Goal: Task Accomplishment & Management: Complete application form

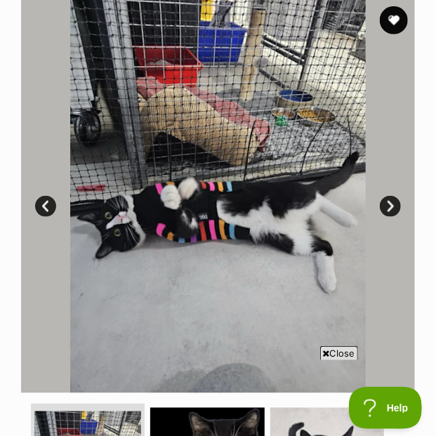
click at [392, 24] on button "favourite" at bounding box center [394, 20] width 28 height 28
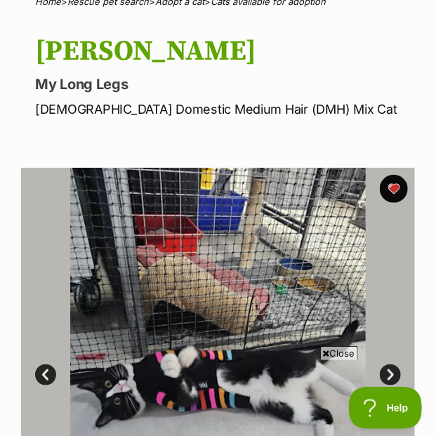
scroll to position [120, 0]
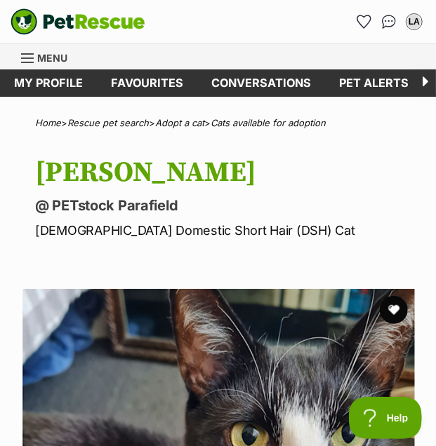
click at [394, 309] on button "favourite" at bounding box center [394, 310] width 28 height 28
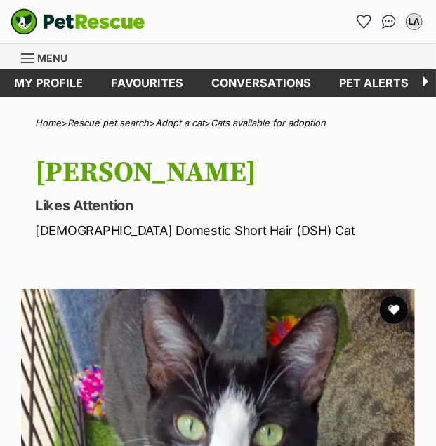
click at [396, 306] on button "favourite" at bounding box center [394, 310] width 28 height 28
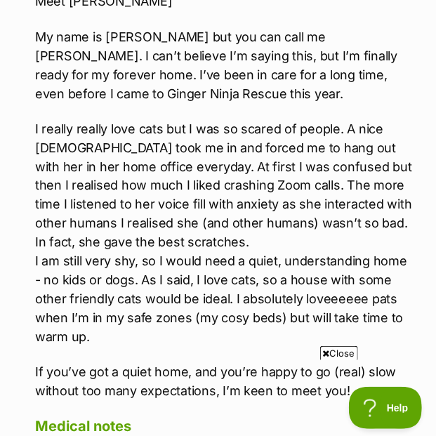
scroll to position [1783, 0]
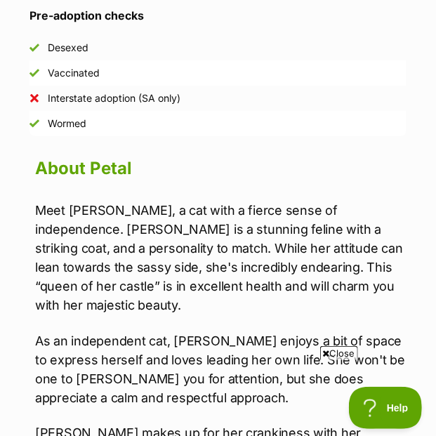
scroll to position [1387, 0]
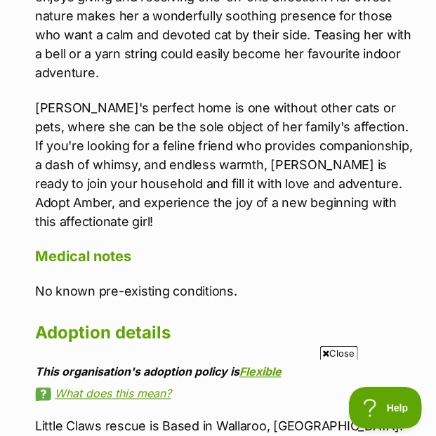
scroll to position [1687, 0]
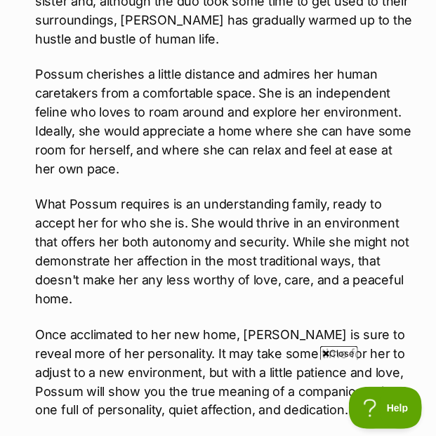
scroll to position [1566, 0]
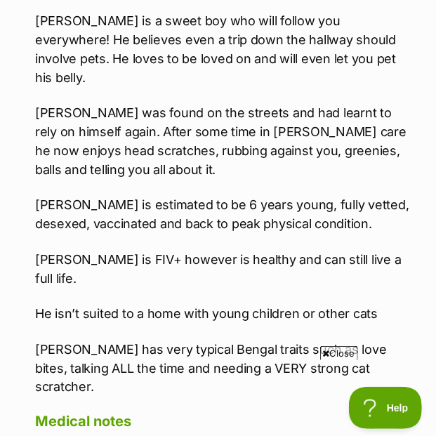
scroll to position [1636, 0]
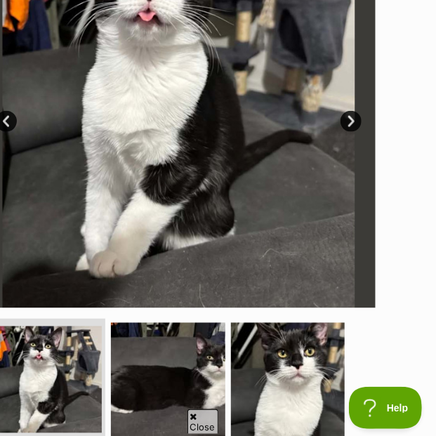
scroll to position [376, 39]
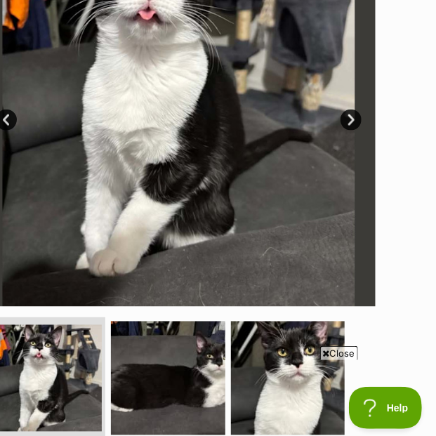
click at [359, 121] on link "Next" at bounding box center [350, 119] width 21 height 21
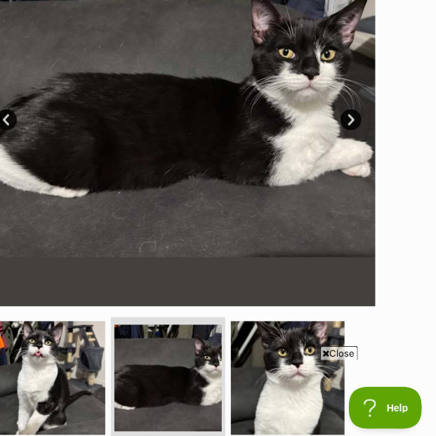
click at [358, 118] on link "Next" at bounding box center [350, 119] width 21 height 21
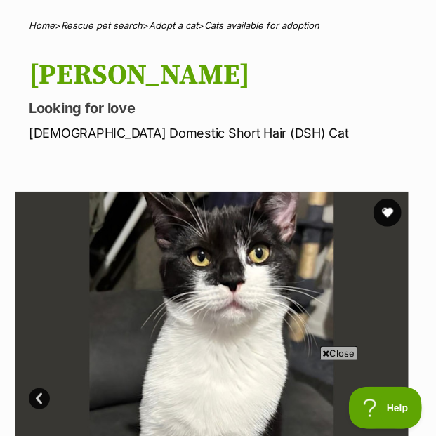
scroll to position [101, 6]
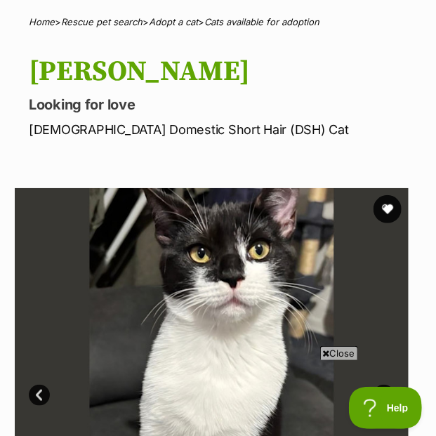
click at [390, 206] on button "favourite" at bounding box center [387, 209] width 28 height 28
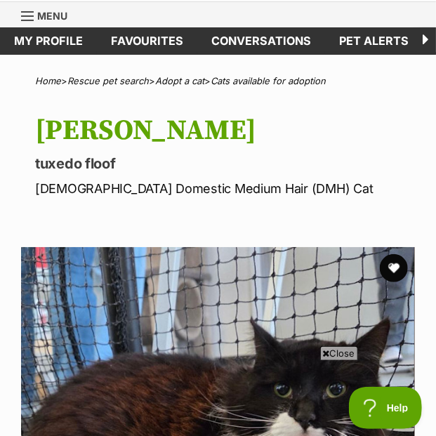
scroll to position [41, 1]
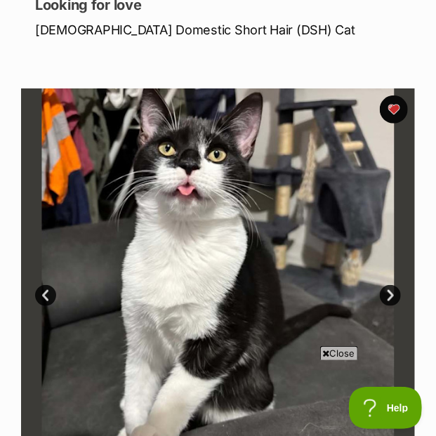
scroll to position [205, 0]
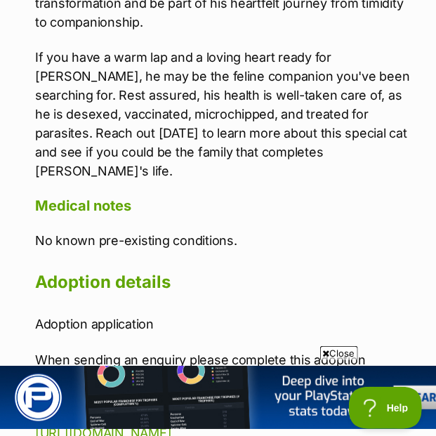
scroll to position [1954, 0]
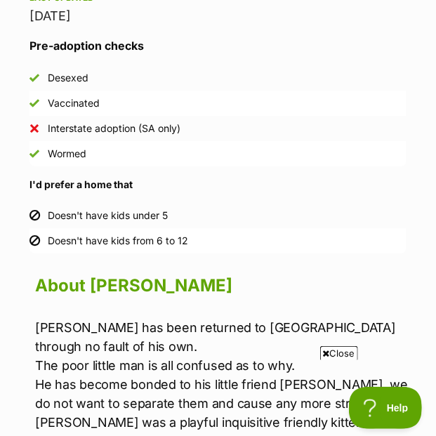
scroll to position [1158, 0]
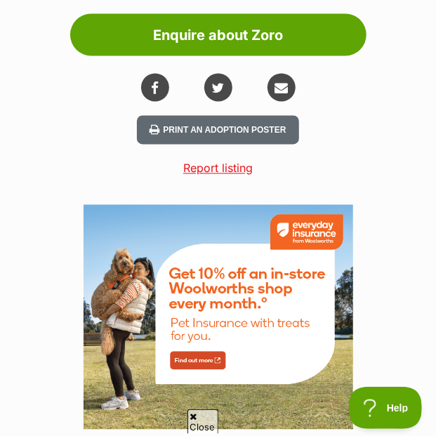
scroll to position [1864, 0]
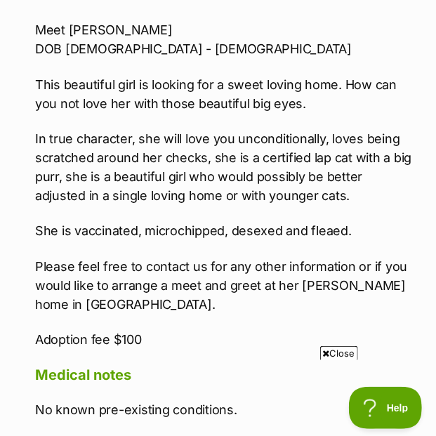
scroll to position [1376, 0]
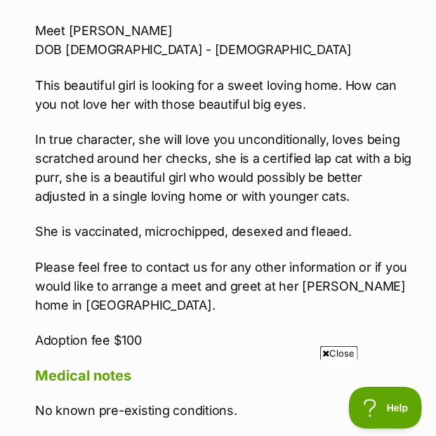
click at [355, 424] on div "Help" at bounding box center [384, 407] width 73 height 42
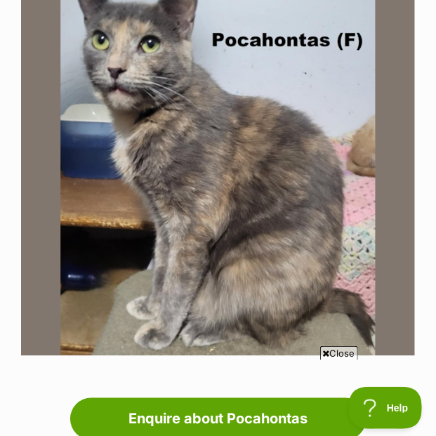
scroll to position [330, 0]
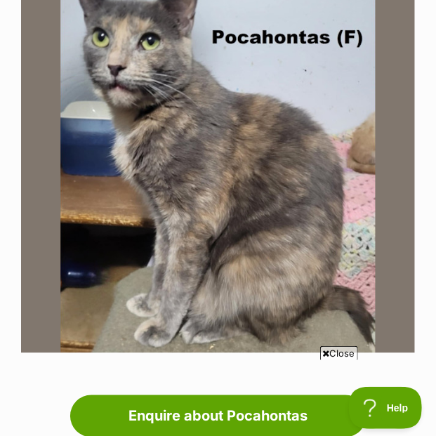
click at [375, 187] on img at bounding box center [218, 156] width 394 height 394
click at [335, 349] on span "Close" at bounding box center [339, 353] width 38 height 14
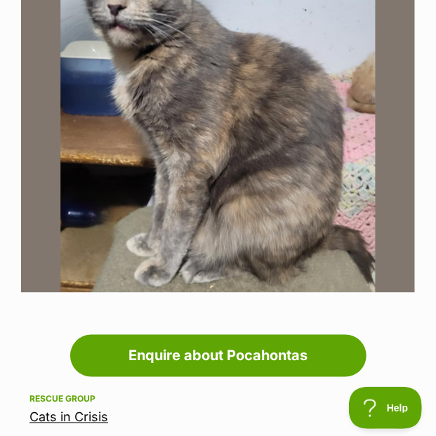
scroll to position [390, 0]
click at [320, 159] on img at bounding box center [218, 96] width 394 height 394
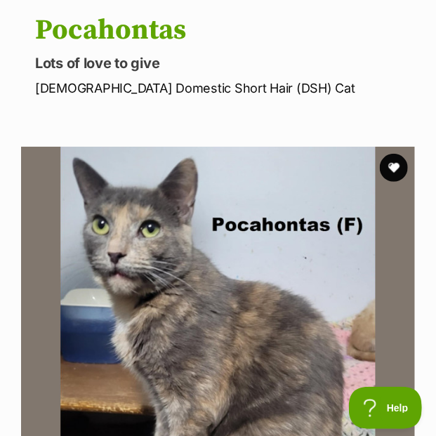
scroll to position [156, 0]
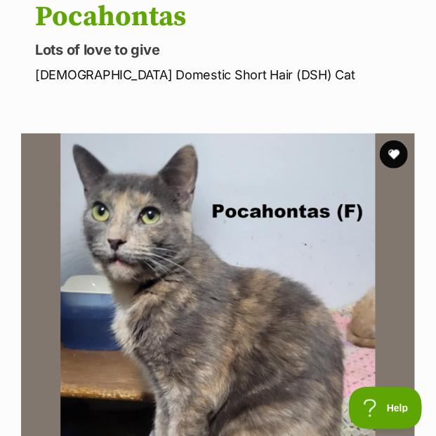
click at [399, 159] on button "favourite" at bounding box center [394, 154] width 28 height 28
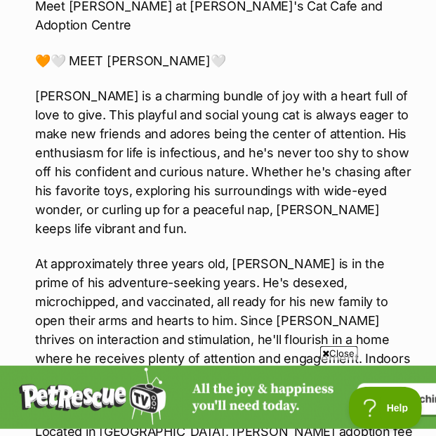
scroll to position [1542, 0]
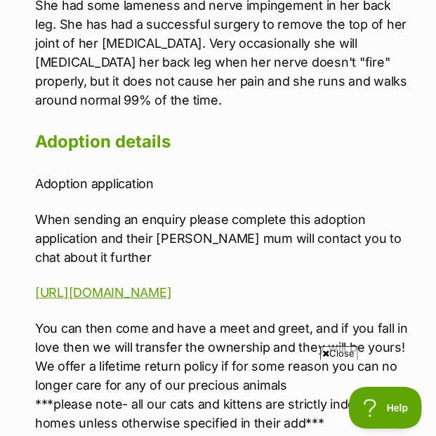
scroll to position [2391, 0]
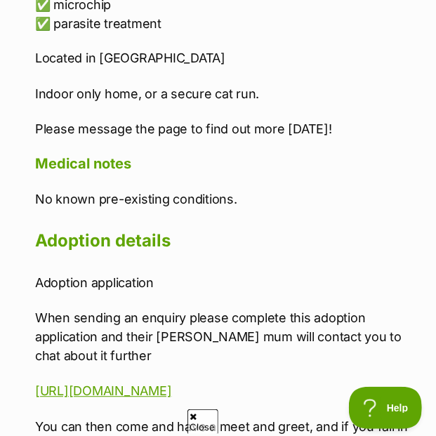
scroll to position [1930, 0]
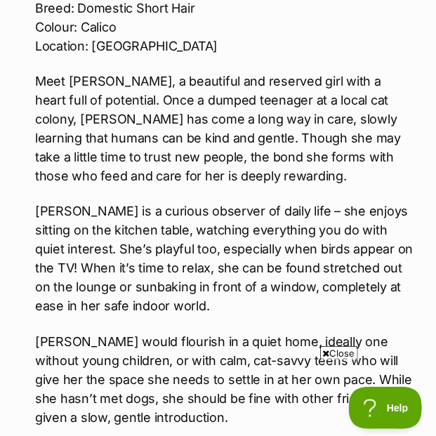
scroll to position [1461, 0]
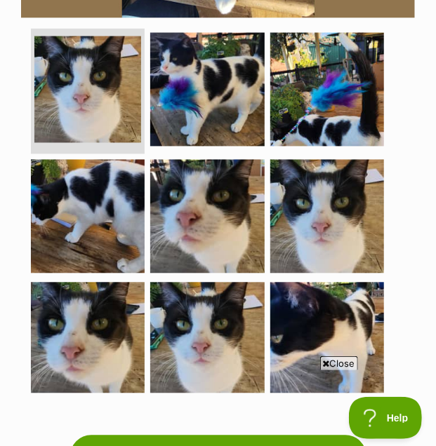
click at [226, 101] on img at bounding box center [207, 89] width 114 height 114
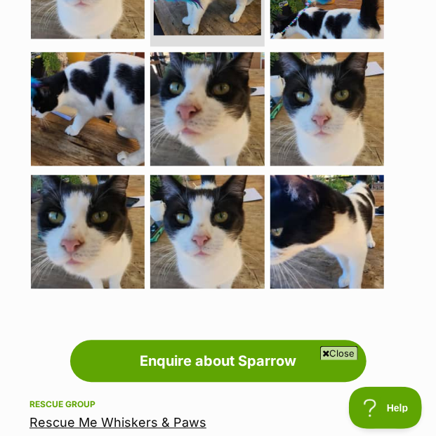
scroll to position [17, 0]
click at [340, 349] on span "Close" at bounding box center [339, 353] width 38 height 14
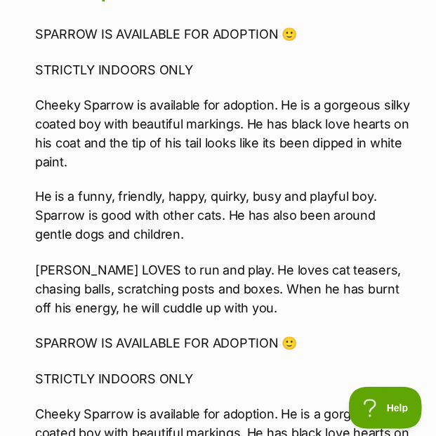
scroll to position [1794, 0]
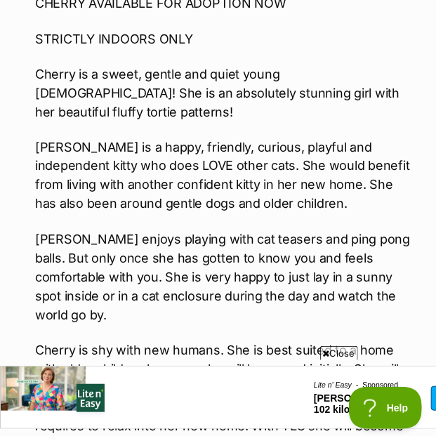
scroll to position [1805, 0]
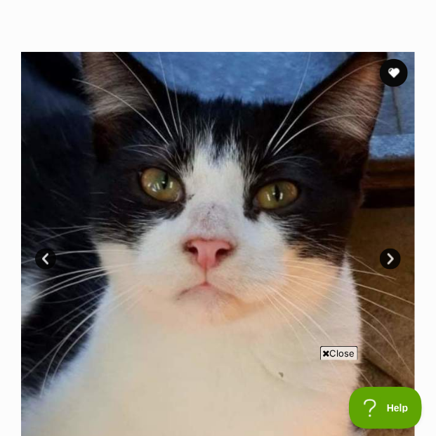
scroll to position [232, 0]
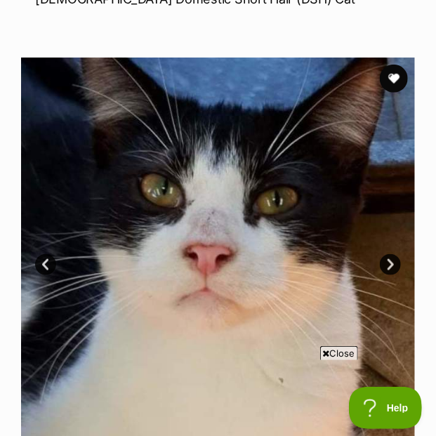
click at [397, 80] on button "favourite" at bounding box center [394, 79] width 28 height 28
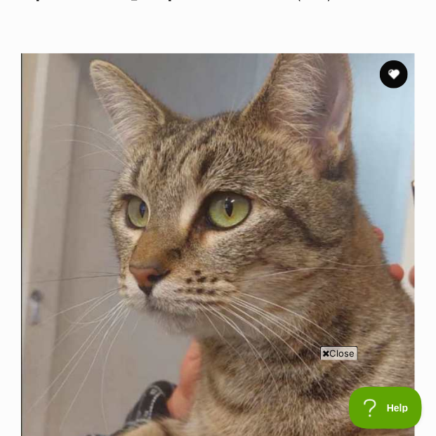
scroll to position [236, 0]
click at [390, 74] on button "favourite" at bounding box center [394, 74] width 28 height 28
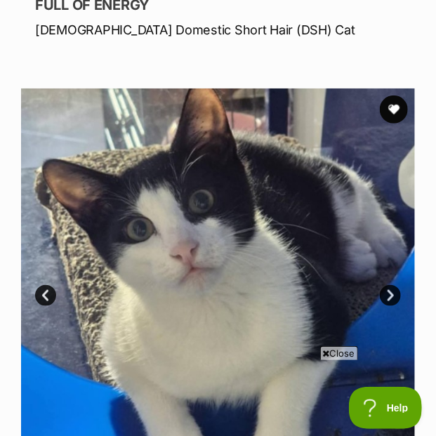
scroll to position [196, 0]
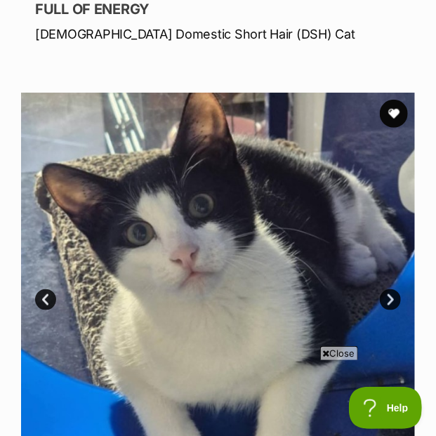
click at [403, 114] on button "favourite" at bounding box center [394, 114] width 28 height 28
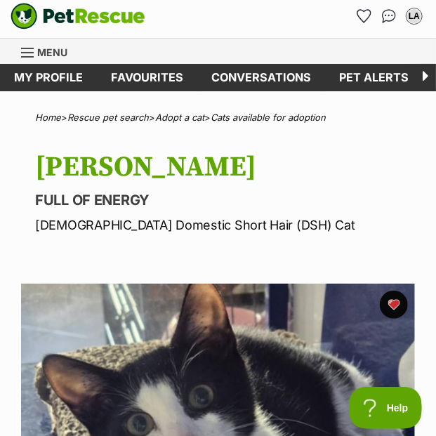
scroll to position [5, 0]
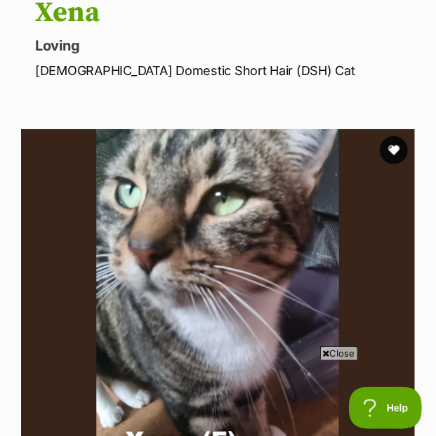
scroll to position [163, 0]
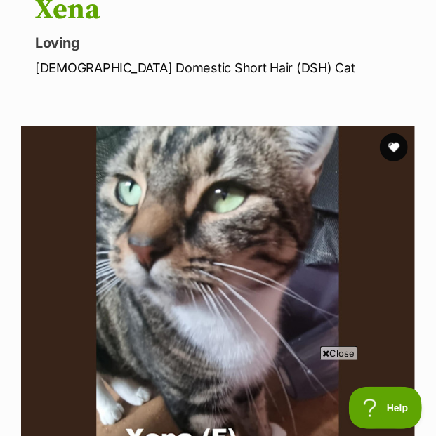
click at [394, 140] on button "favourite" at bounding box center [394, 147] width 28 height 28
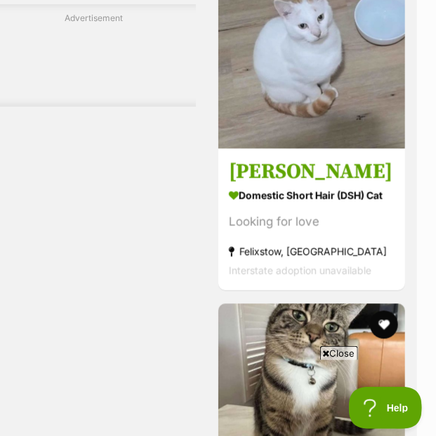
scroll to position [16213, 19]
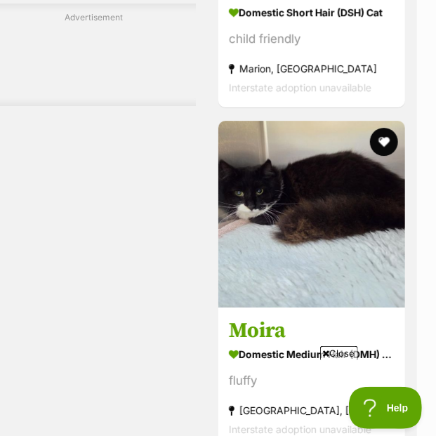
scroll to position [16717, 19]
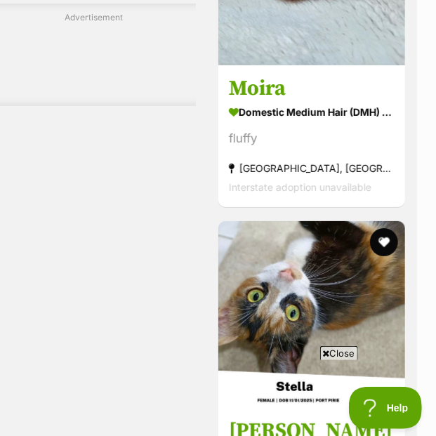
scroll to position [17021, 19]
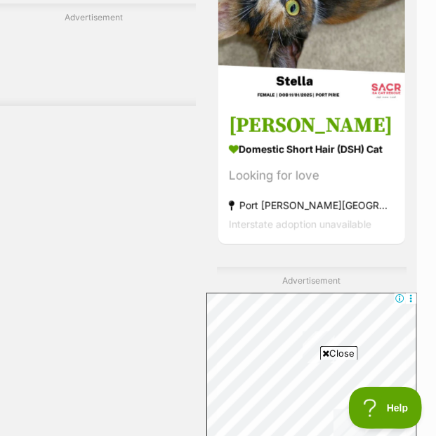
scroll to position [17286, 19]
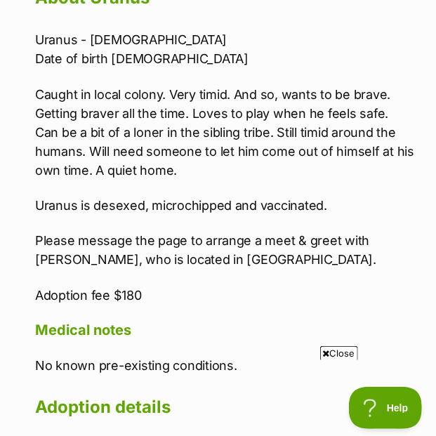
scroll to position [1367, 0]
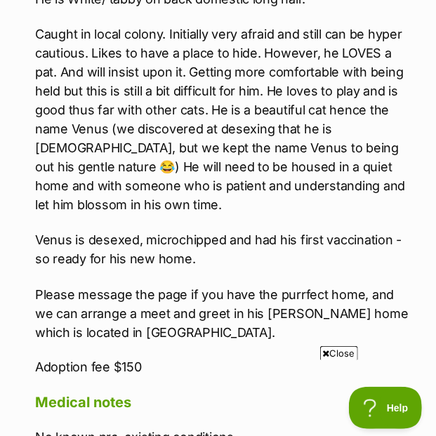
scroll to position [1603, 0]
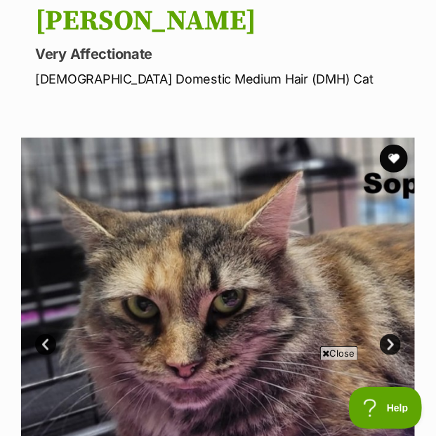
scroll to position [156, 0]
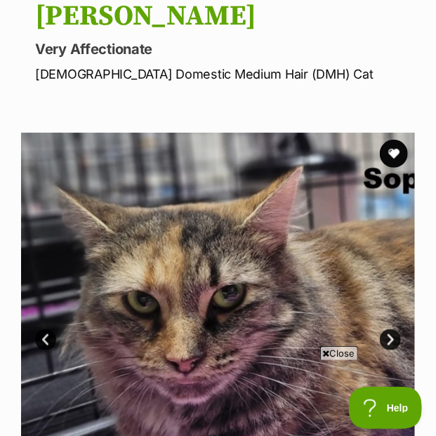
click at [399, 156] on button "favourite" at bounding box center [394, 154] width 28 height 28
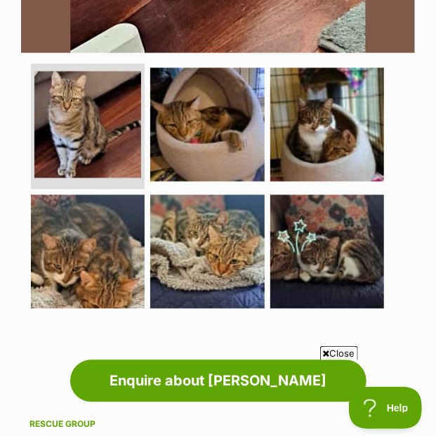
scroll to position [630, 0]
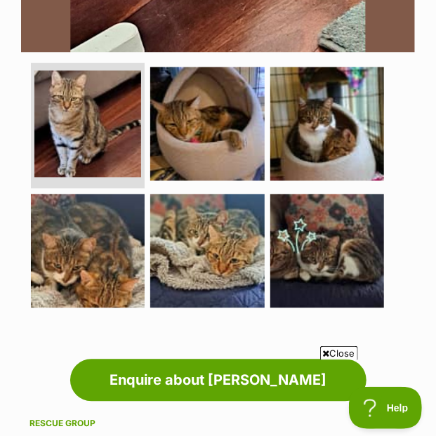
click at [321, 260] on img at bounding box center [327, 251] width 114 height 114
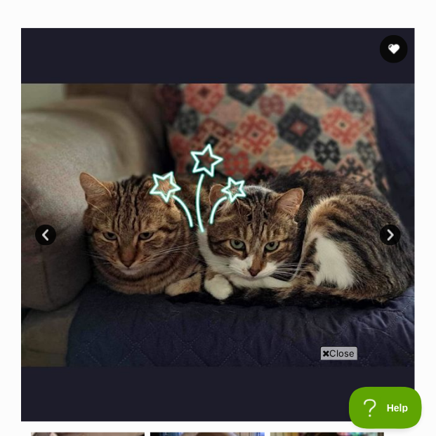
scroll to position [266, 0]
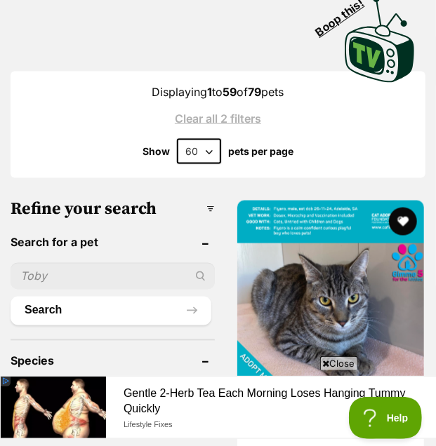
scroll to position [8831, 0]
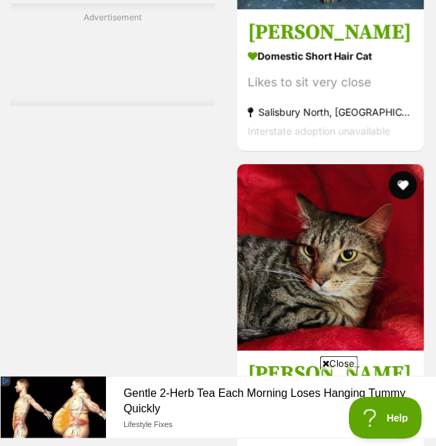
scroll to position [0, 0]
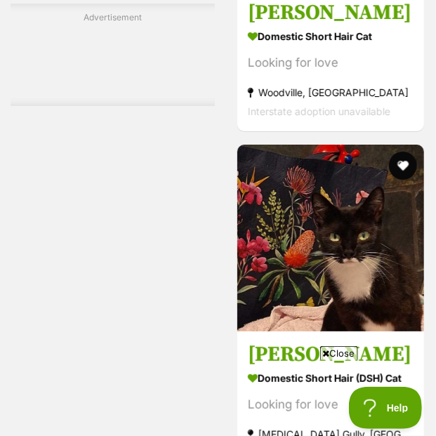
scroll to position [22142, 0]
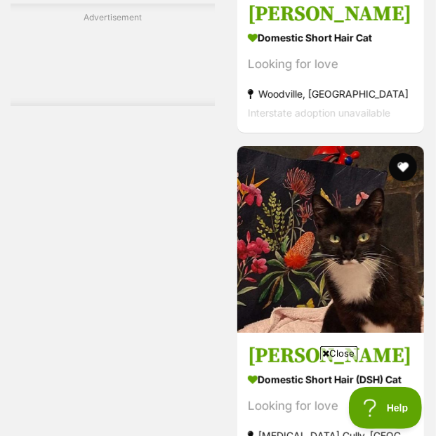
click at [360, 220] on img at bounding box center [330, 239] width 187 height 187
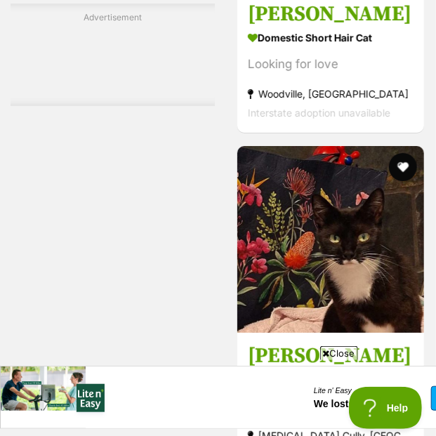
scroll to position [0, 0]
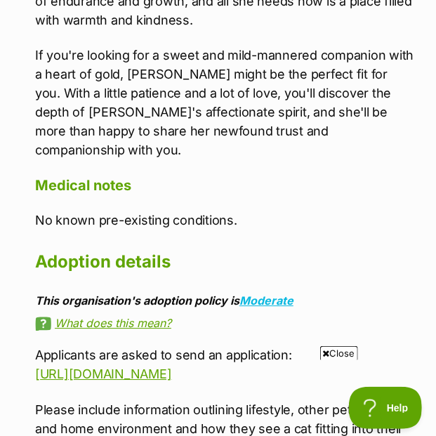
scroll to position [2154, 0]
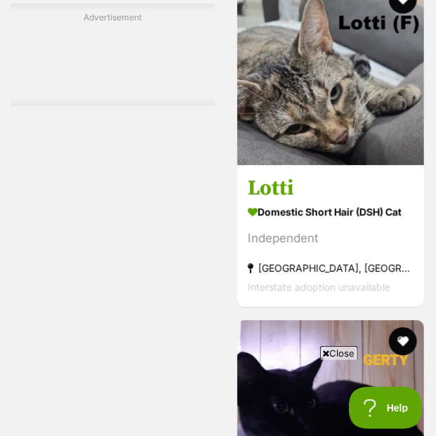
scroll to position [23148, 0]
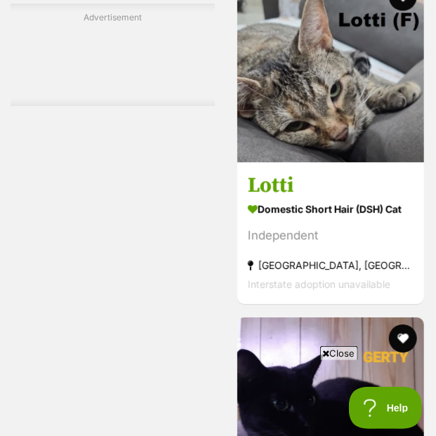
click at [352, 72] on img at bounding box center [330, 68] width 187 height 187
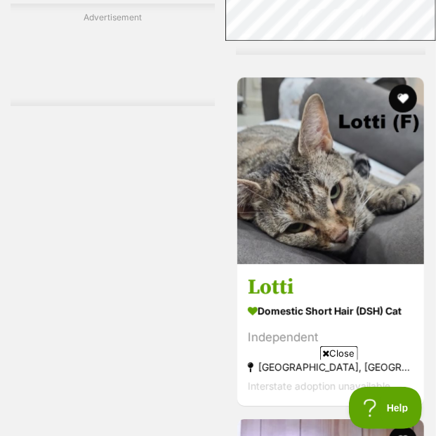
scroll to position [23324, 0]
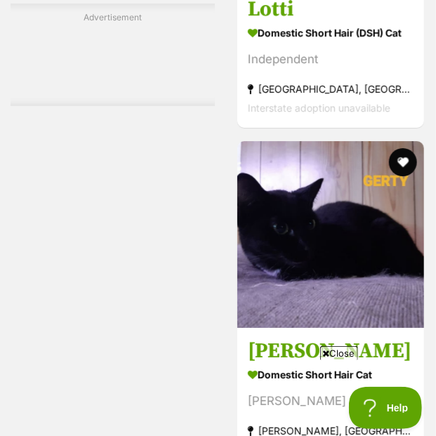
click at [342, 221] on img at bounding box center [330, 234] width 187 height 187
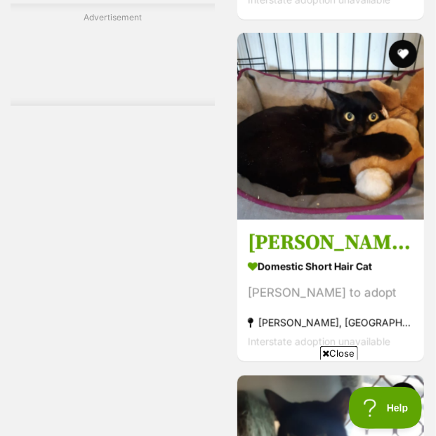
scroll to position [23764, 0]
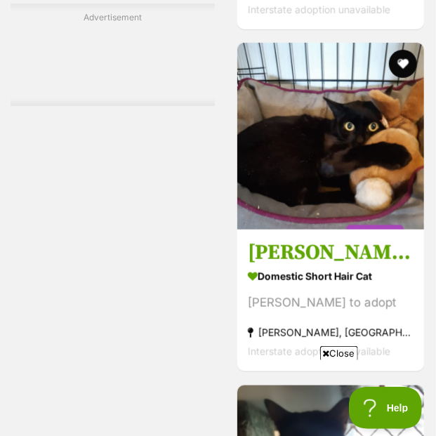
click at [368, 218] on link at bounding box center [330, 225] width 187 height 14
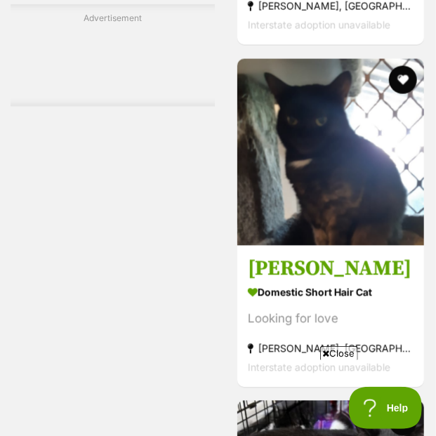
scroll to position [24097, 0]
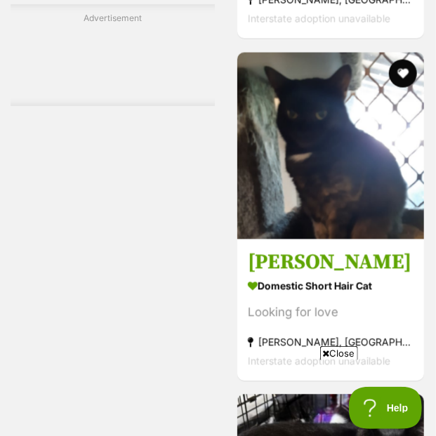
click at [354, 154] on img at bounding box center [330, 146] width 187 height 187
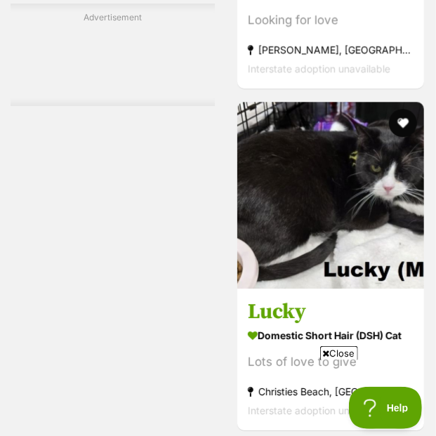
scroll to position [24462, 0]
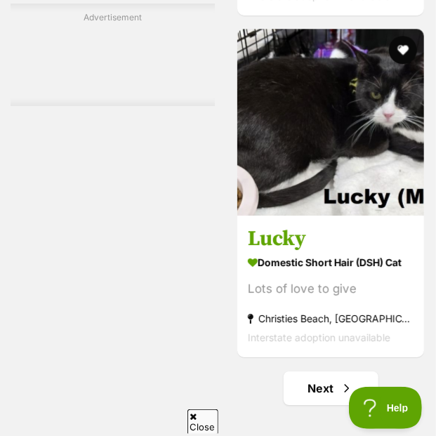
click at [375, 225] on h3 "Lucky" at bounding box center [331, 238] width 166 height 27
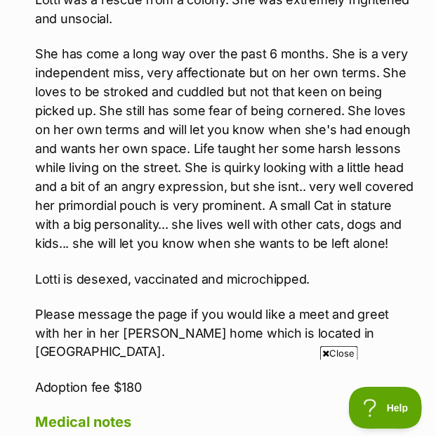
scroll to position [1620, 0]
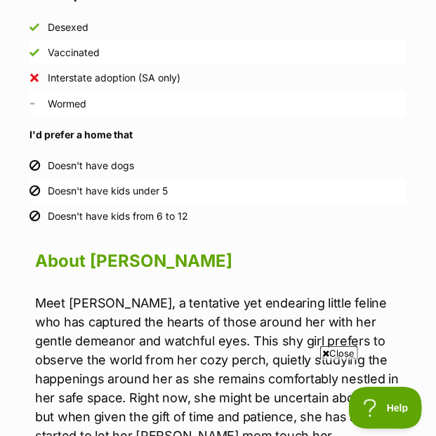
scroll to position [1441, 0]
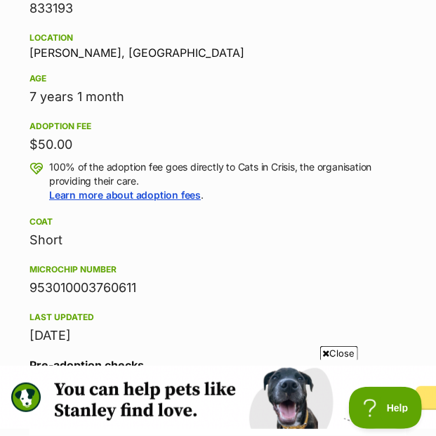
scroll to position [1069, 0]
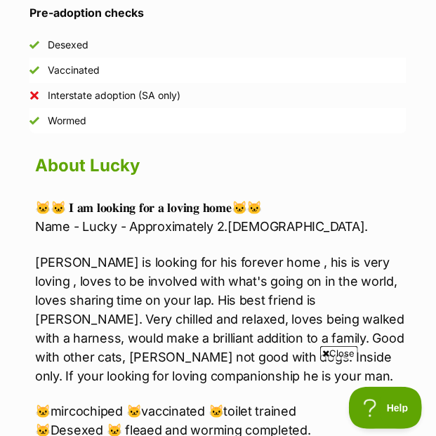
scroll to position [1198, 0]
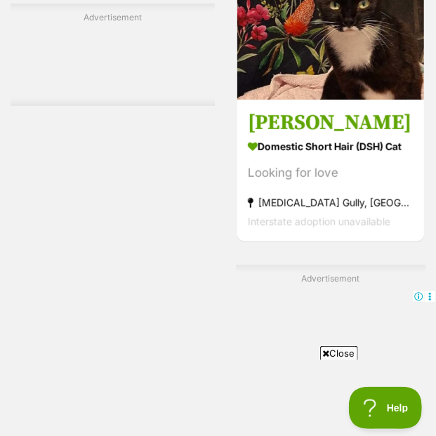
scroll to position [21980, 0]
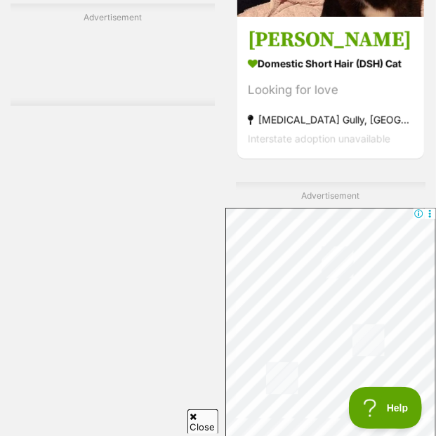
scroll to position [22464, 0]
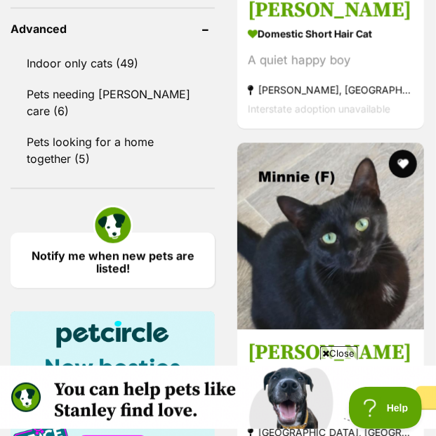
scroll to position [2037, 0]
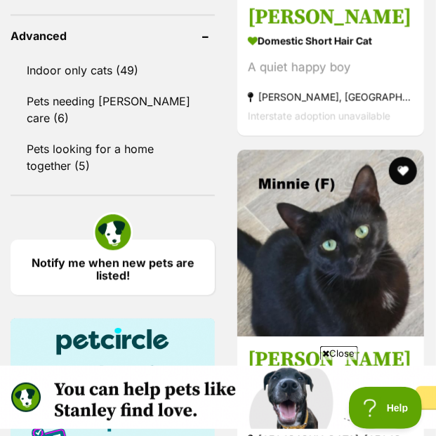
click at [142, 239] on link "Notify me when new pets are listed!" at bounding box center [113, 266] width 204 height 55
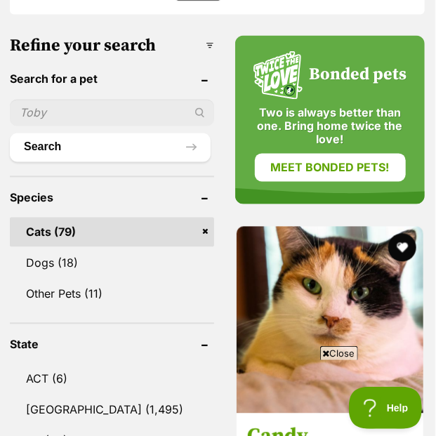
scroll to position [628, 1]
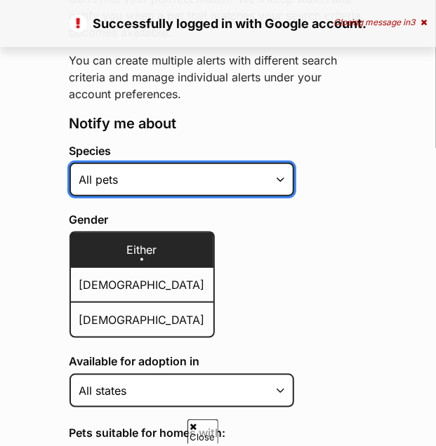
click at [219, 170] on select "Alpaca Bird Cat Chicken Cow Dog Donkey Duck Ferret Fish Goat Goose Guinea Fowl …" at bounding box center [181, 180] width 225 height 34
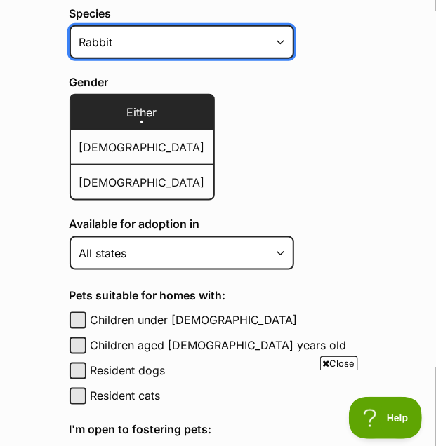
scroll to position [346, 0]
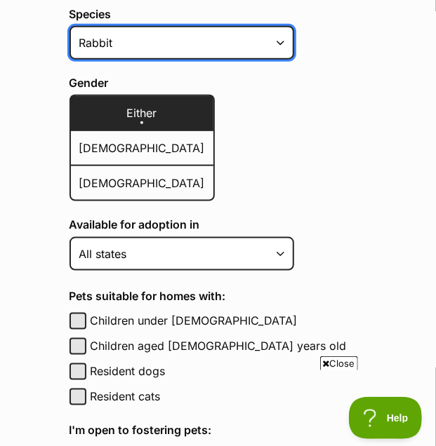
click at [232, 51] on select "Alpaca Bird Cat Chicken Cow Dog Donkey Duck Ferret Fish Goat Goose Guinea Fowl …" at bounding box center [181, 43] width 225 height 34
select select "2"
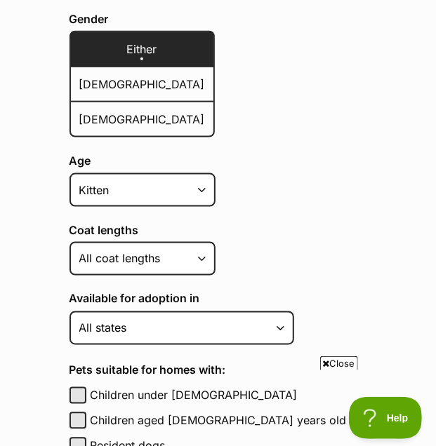
scroll to position [407, 0]
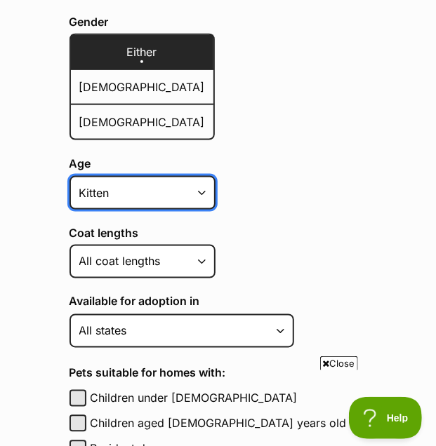
click at [185, 189] on select "Kitten Cat Senior All ages" at bounding box center [142, 193] width 146 height 34
select select
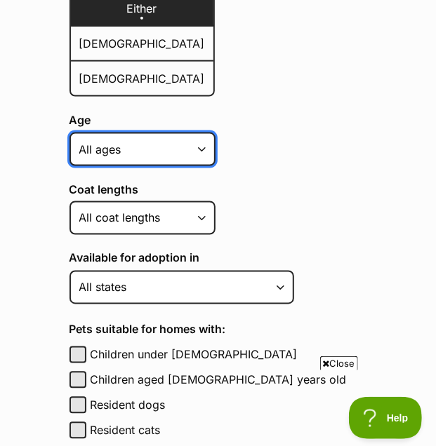
scroll to position [500, 0]
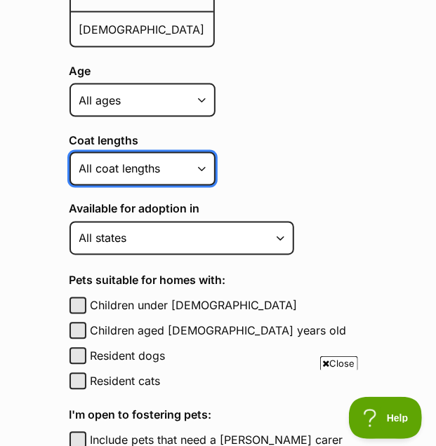
click at [189, 164] on select "Short Medium Coat Long All coat lengths" at bounding box center [142, 169] width 146 height 34
click at [188, 163] on select "Short Medium Coat Long All coat lengths" at bounding box center [142, 169] width 146 height 34
click at [196, 164] on select "Short Medium Coat Long All coat lengths" at bounding box center [142, 169] width 146 height 34
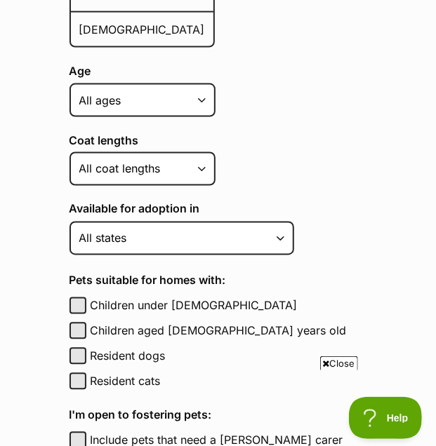
click at [295, 142] on label "Coat lengths" at bounding box center [218, 140] width 298 height 13
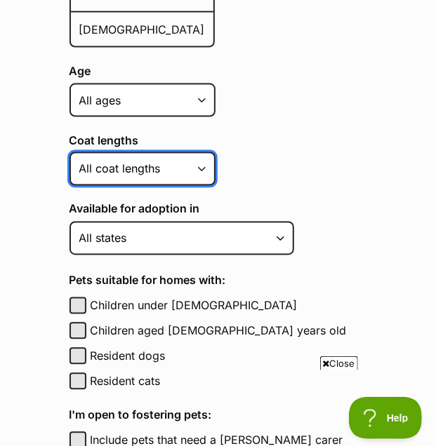
click at [215, 152] on select "Short Medium Coat Long All coat lengths" at bounding box center [142, 169] width 146 height 34
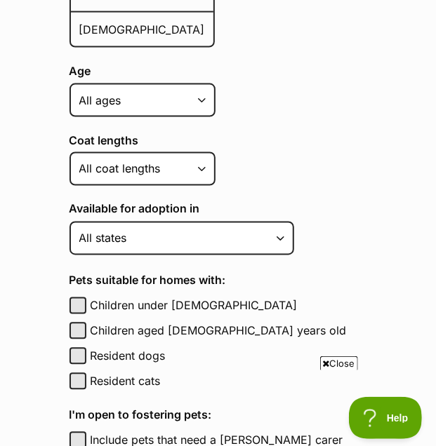
click at [358, 274] on h4 "Pets suitable for homes with:" at bounding box center [218, 280] width 298 height 17
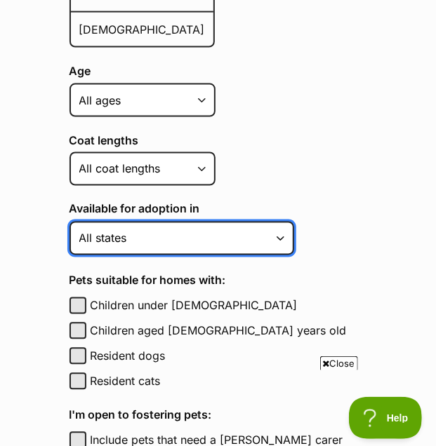
click at [248, 239] on select "Australian Capital Territory New South Wales Northern Territory Queensland Sout…" at bounding box center [181, 239] width 225 height 34
select select "6"
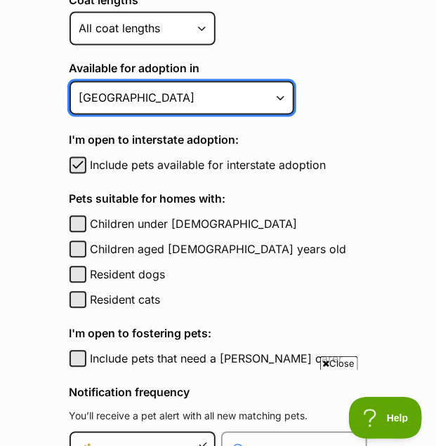
scroll to position [643, 0]
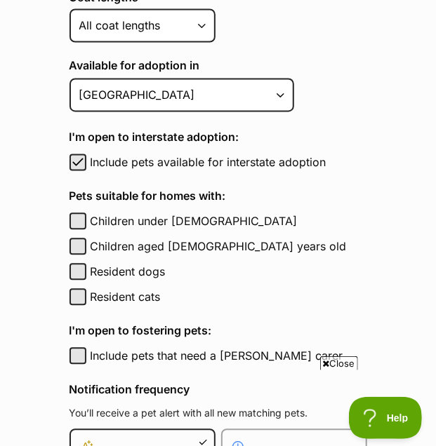
click at [226, 160] on label "Include pets available for interstate adoption" at bounding box center [229, 162] width 276 height 17
click at [86, 160] on button "Include pets available for interstate adoption" at bounding box center [77, 162] width 17 height 17
checkbox input "false"
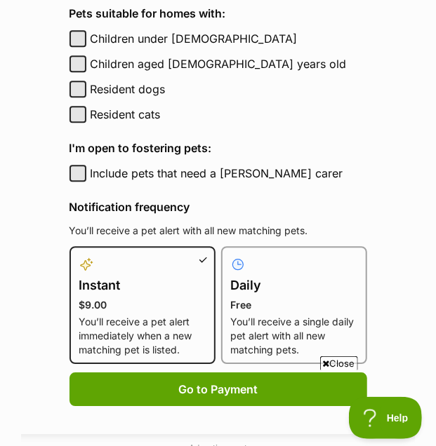
scroll to position [944, 0]
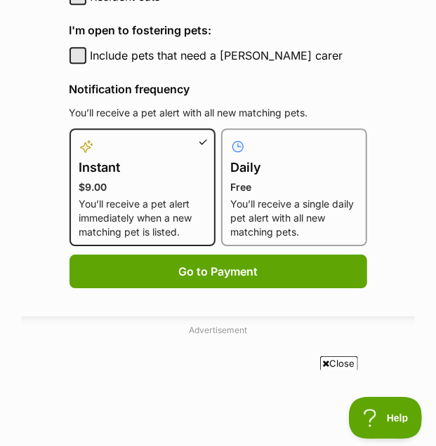
click at [308, 194] on label "Daily Free You’ll receive a single daily pet alert with all new matching pets." at bounding box center [294, 188] width 126 height 101
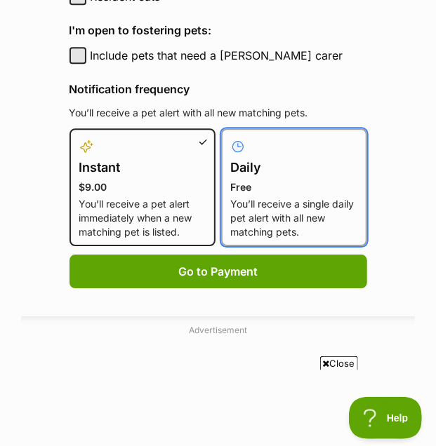
click at [230, 138] on input "Daily Free You’ll receive a single daily pet alert with all new matching pets." at bounding box center [229, 137] width 1 height 1
radio input "true"
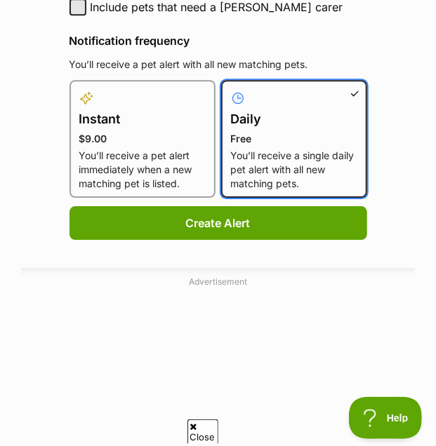
scroll to position [1036, 0]
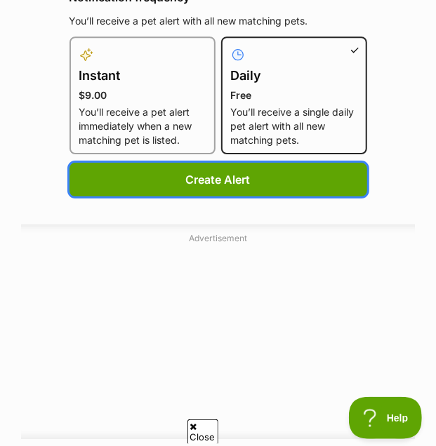
click at [308, 184] on button "Create Alert" at bounding box center [218, 180] width 298 height 34
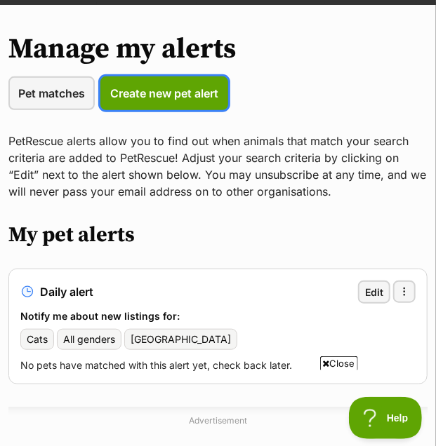
click at [164, 88] on span "Create new pet alert" at bounding box center [164, 93] width 108 height 17
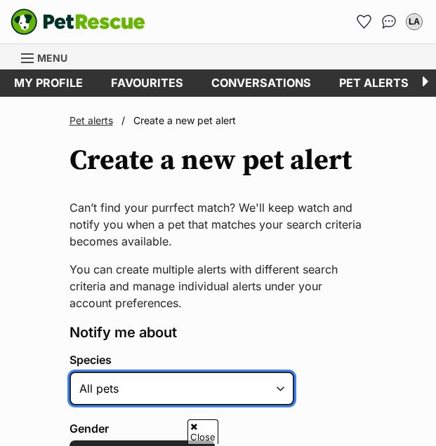
click at [232, 372] on select "Alpaca Bird Cat Chicken Cow Dog Donkey Duck Ferret Fish Goat Goose Guinea Fowl …" at bounding box center [181, 389] width 225 height 34
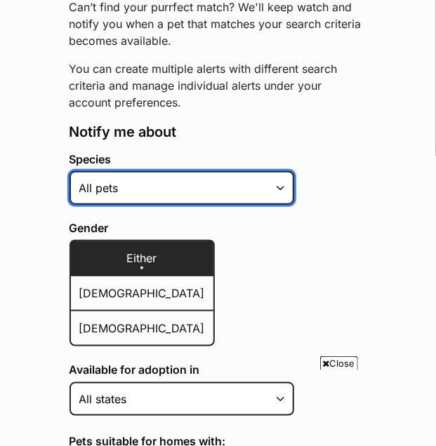
select select "4"
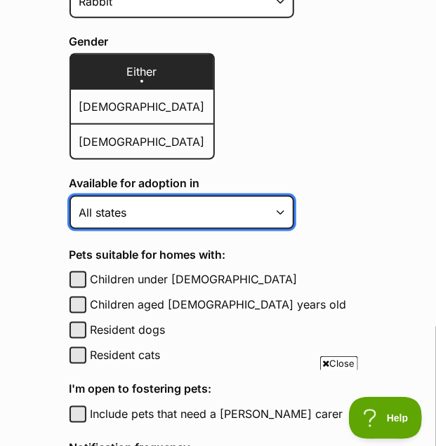
click at [253, 220] on select "[GEOGRAPHIC_DATA] [GEOGRAPHIC_DATA] [GEOGRAPHIC_DATA] [GEOGRAPHIC_DATA] [GEOGRA…" at bounding box center [181, 213] width 225 height 34
select select "6"
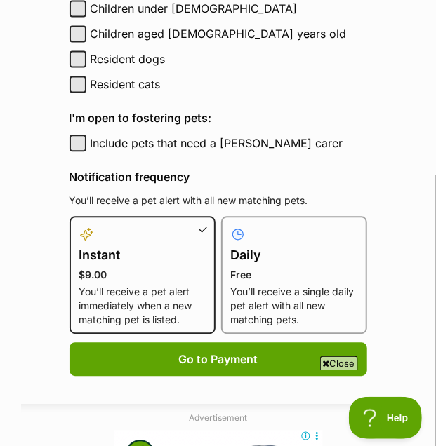
scroll to position [744, 0]
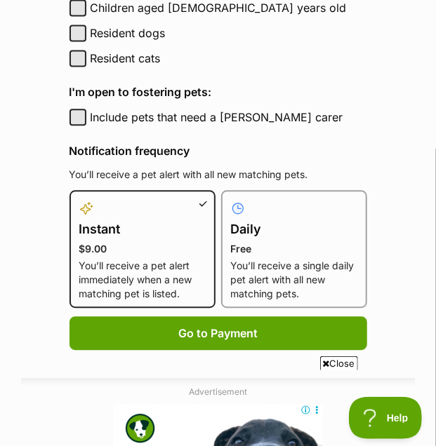
click at [285, 224] on h4 "Daily" at bounding box center [294, 230] width 126 height 20
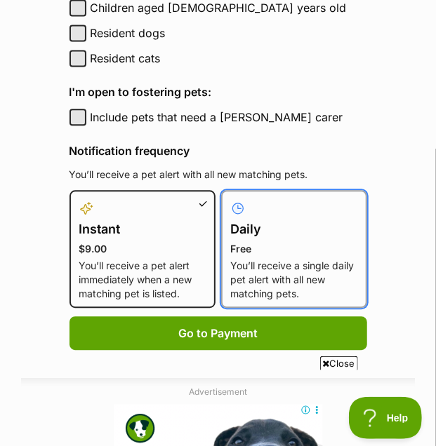
click at [230, 199] on input "Daily Free You’ll receive a single daily pet alert with all new matching pets." at bounding box center [229, 199] width 1 height 1
radio input "true"
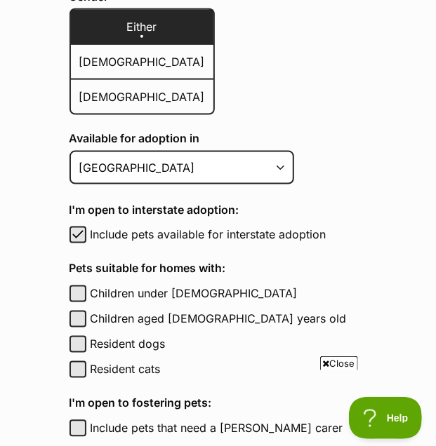
scroll to position [433, 0]
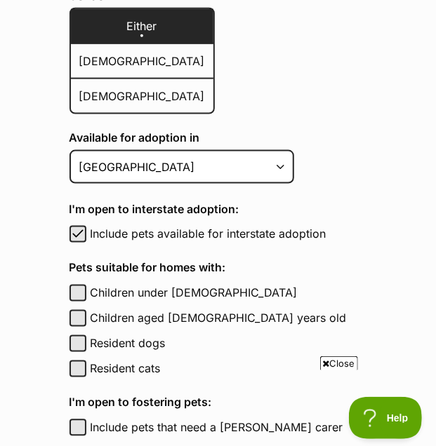
click at [258, 234] on label "Include pets available for interstate adoption" at bounding box center [229, 234] width 276 height 17
click at [86, 234] on button "Include pets available for interstate adoption" at bounding box center [77, 234] width 17 height 17
checkbox input "false"
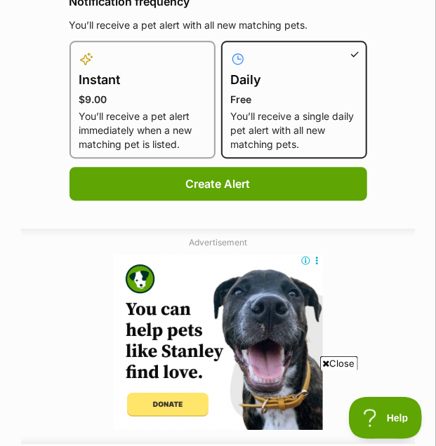
scroll to position [914, 0]
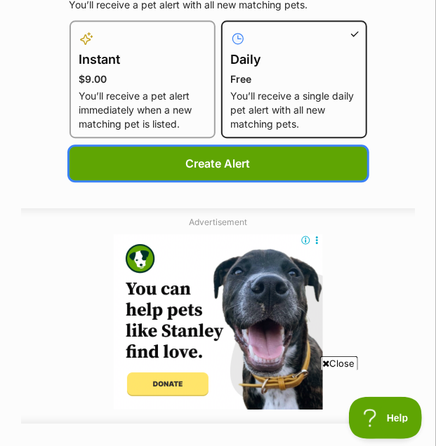
click at [281, 165] on button "Create Alert" at bounding box center [218, 164] width 298 height 34
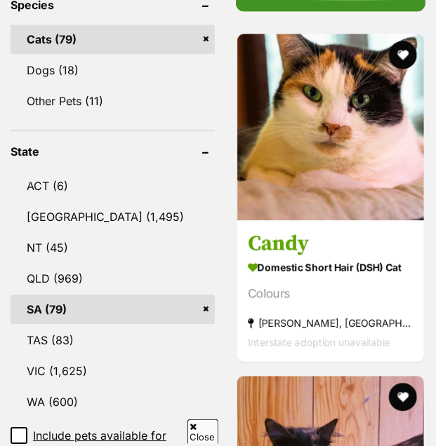
click at [344, 231] on h3 "Candy" at bounding box center [331, 244] width 166 height 27
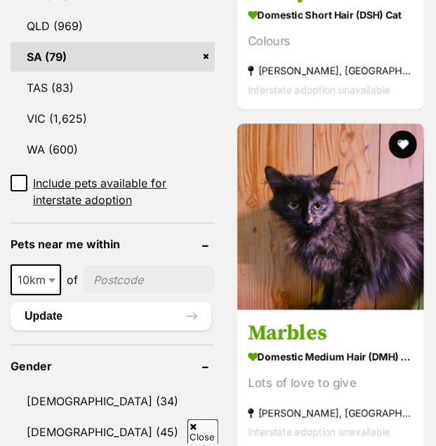
click at [365, 320] on h3 "Marbles" at bounding box center [331, 333] width 166 height 27
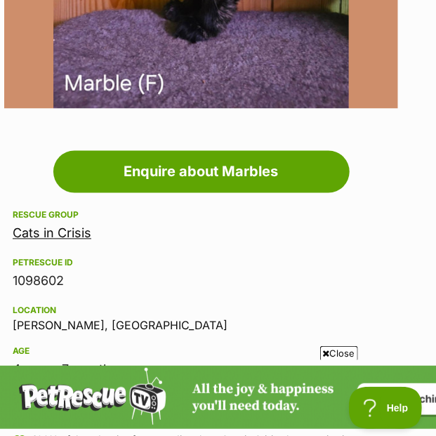
scroll to position [339, 17]
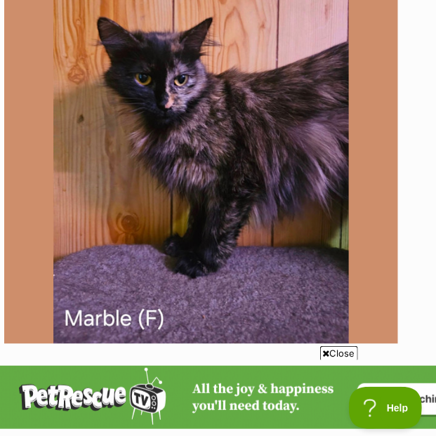
click at [296, 343] on img at bounding box center [201, 147] width 394 height 394
click at [239, 182] on img at bounding box center [201, 147] width 394 height 394
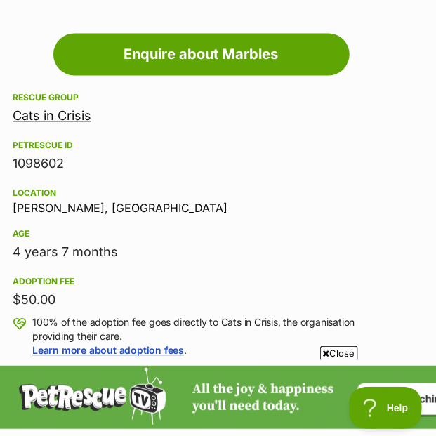
scroll to position [699, 17]
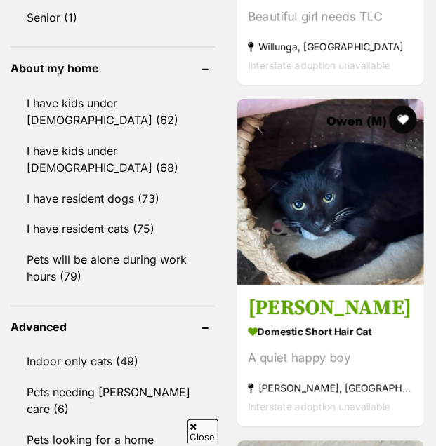
scroll to position [1745, 0]
click at [337, 230] on img at bounding box center [330, 192] width 187 height 187
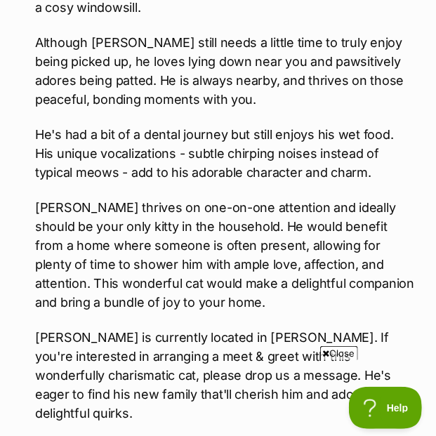
scroll to position [1785, 0]
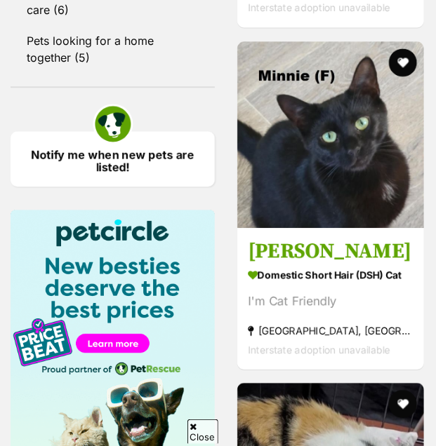
click at [366, 238] on h3 "[PERSON_NAME]" at bounding box center [331, 251] width 166 height 27
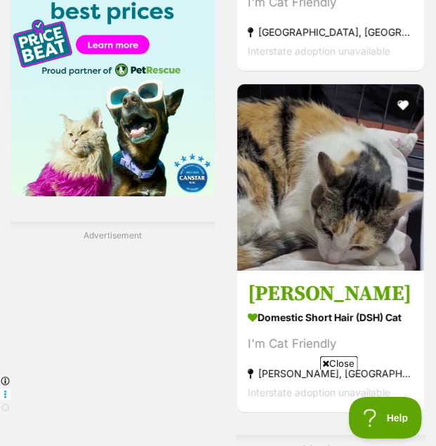
click at [347, 209] on img at bounding box center [330, 177] width 187 height 187
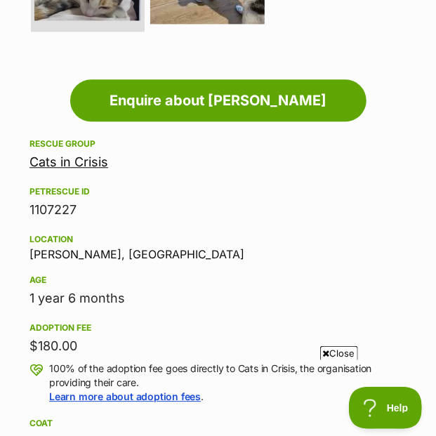
scroll to position [796, 0]
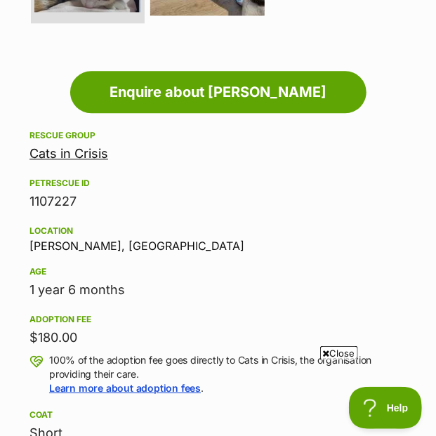
click at [195, 356] on div "Adoption fee $180.00 100% of the adoption fee goes directly to Cats in Crisis, …" at bounding box center [217, 353] width 377 height 84
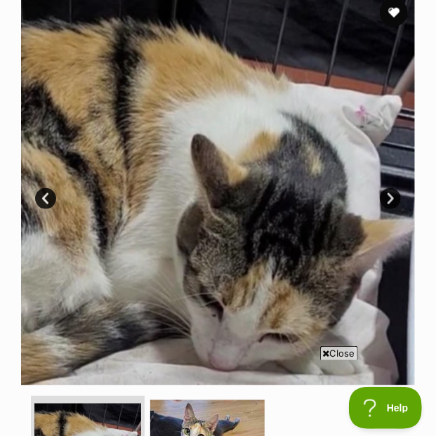
scroll to position [299, 0]
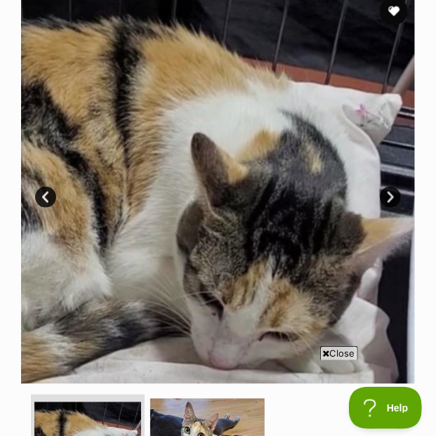
click at [394, 11] on button "favourite" at bounding box center [394, 11] width 28 height 28
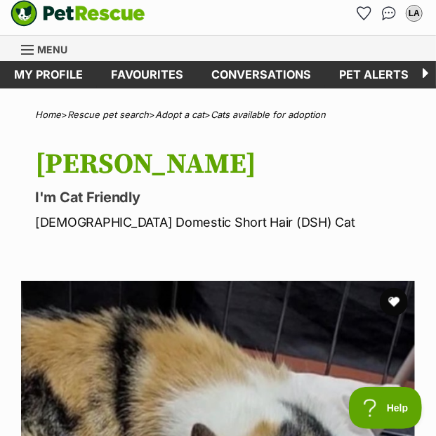
scroll to position [11, 0]
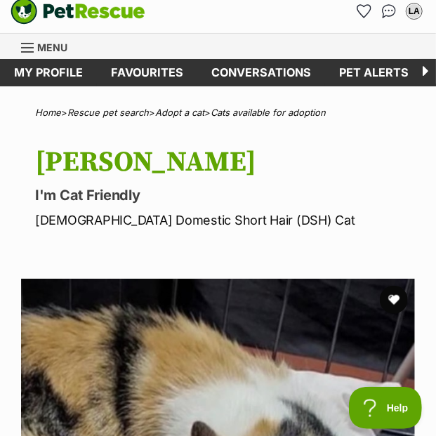
click at [389, 297] on button "favourite" at bounding box center [394, 300] width 28 height 28
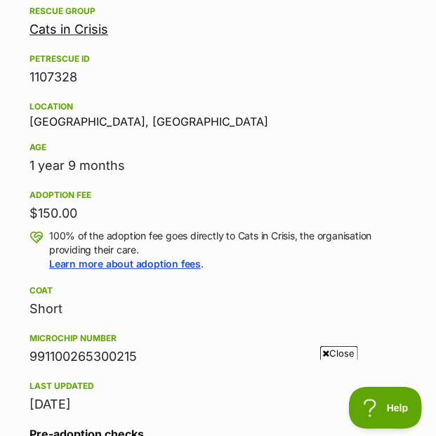
scroll to position [922, 0]
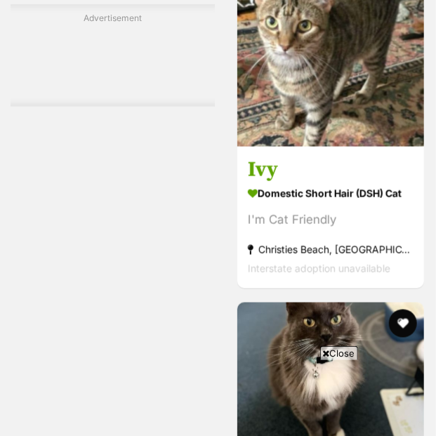
scroll to position [3078, 0]
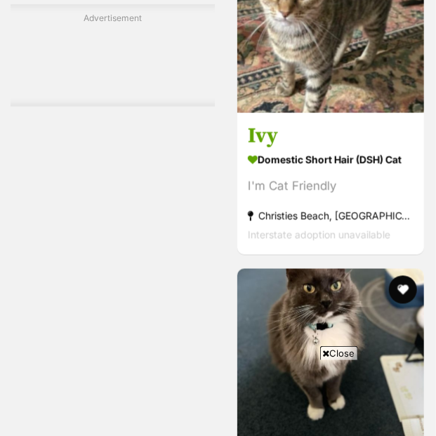
click at [333, 124] on h3 "Ivy" at bounding box center [331, 137] width 166 height 27
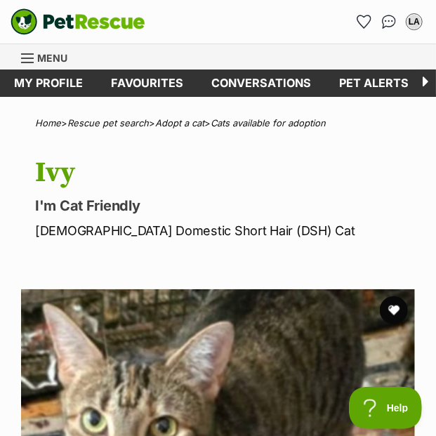
click at [397, 310] on button "favourite" at bounding box center [394, 310] width 28 height 28
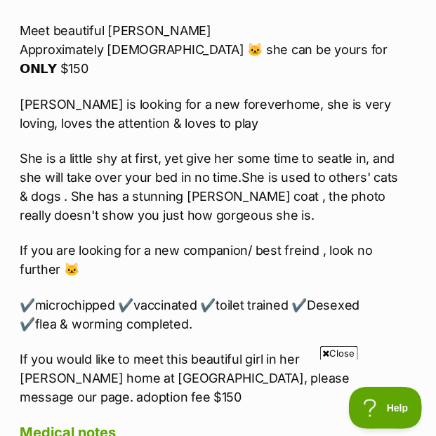
scroll to position [1375, 15]
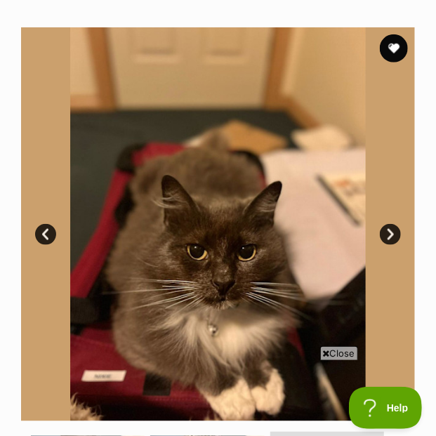
scroll to position [261, 0]
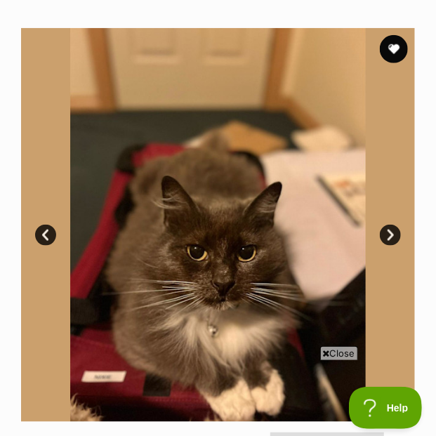
click at [387, 59] on button "favourite" at bounding box center [394, 49] width 28 height 28
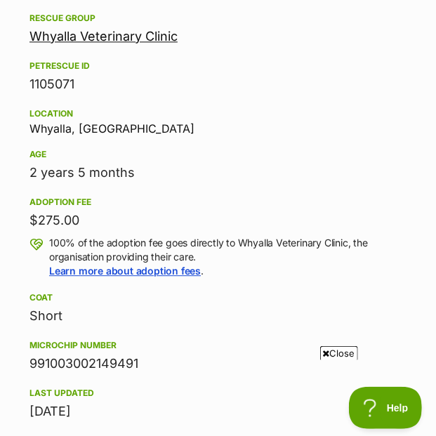
scroll to position [916, 0]
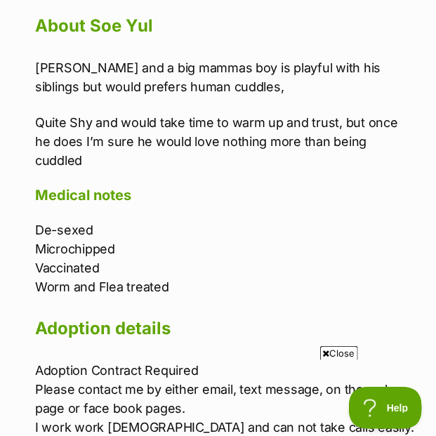
scroll to position [1634, 0]
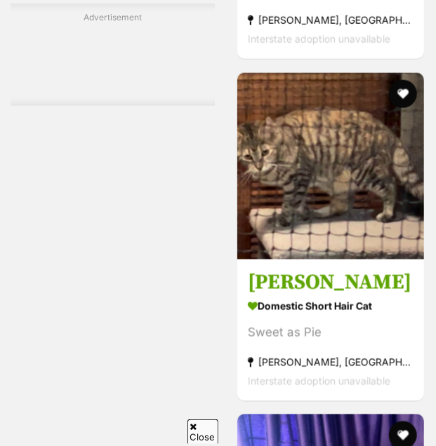
click at [352, 269] on h3 "[PERSON_NAME]" at bounding box center [331, 282] width 166 height 27
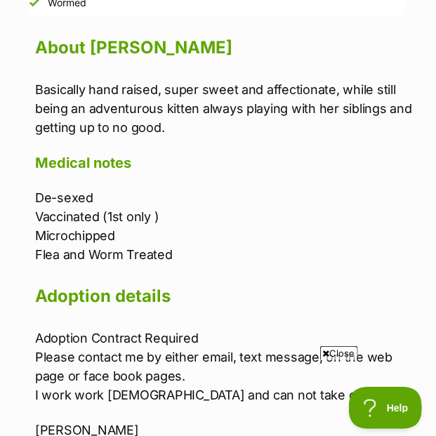
scroll to position [1627, 0]
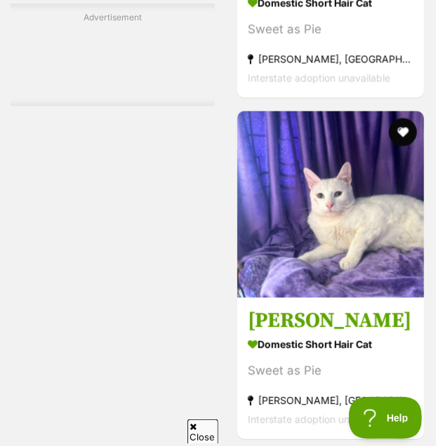
click at [351, 206] on img at bounding box center [330, 204] width 187 height 187
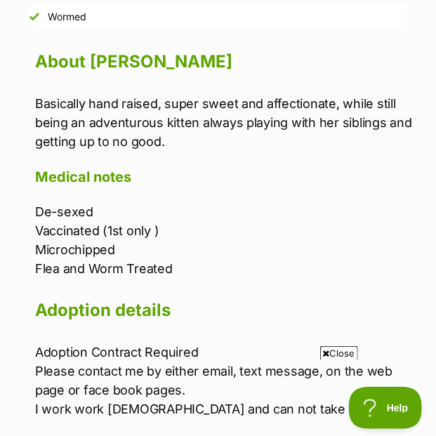
scroll to position [1460, 0]
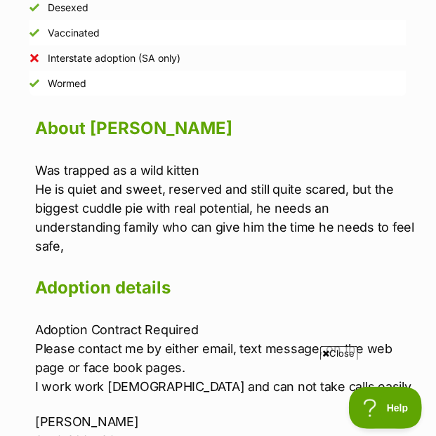
scroll to position [1549, 0]
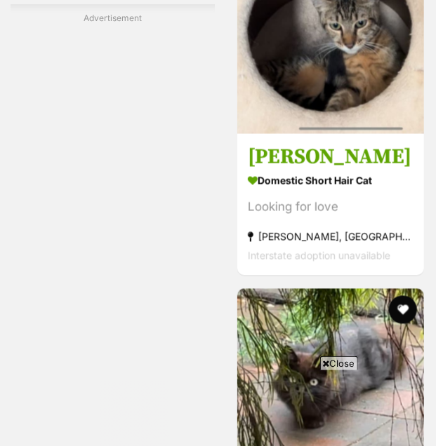
scroll to position [5931, 0]
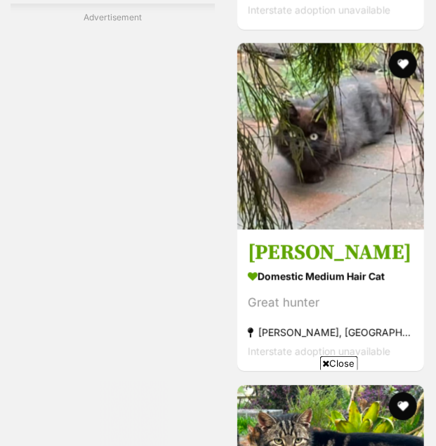
click at [366, 128] on img at bounding box center [330, 136] width 187 height 187
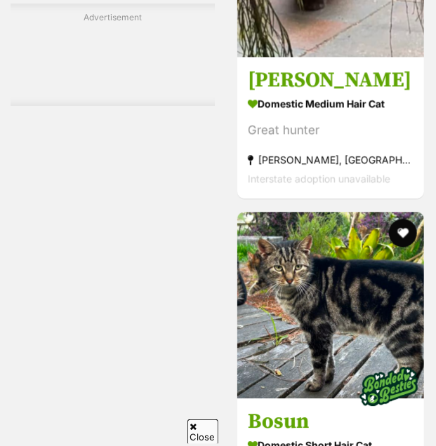
click at [349, 212] on img at bounding box center [330, 305] width 187 height 187
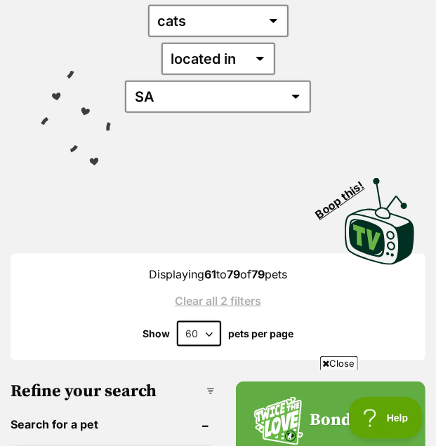
scroll to position [247, 0]
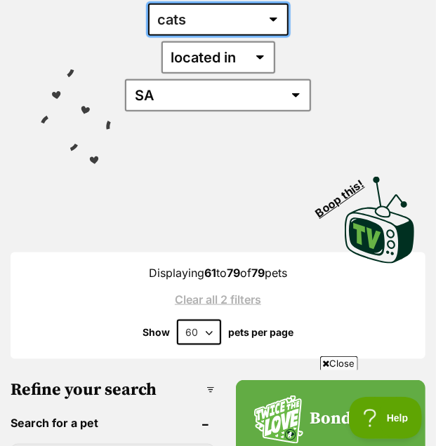
click at [246, 15] on select "any type of pet cats dogs other pets" at bounding box center [218, 20] width 140 height 32
select select "Other Pets"
